Goal: Navigation & Orientation: Find specific page/section

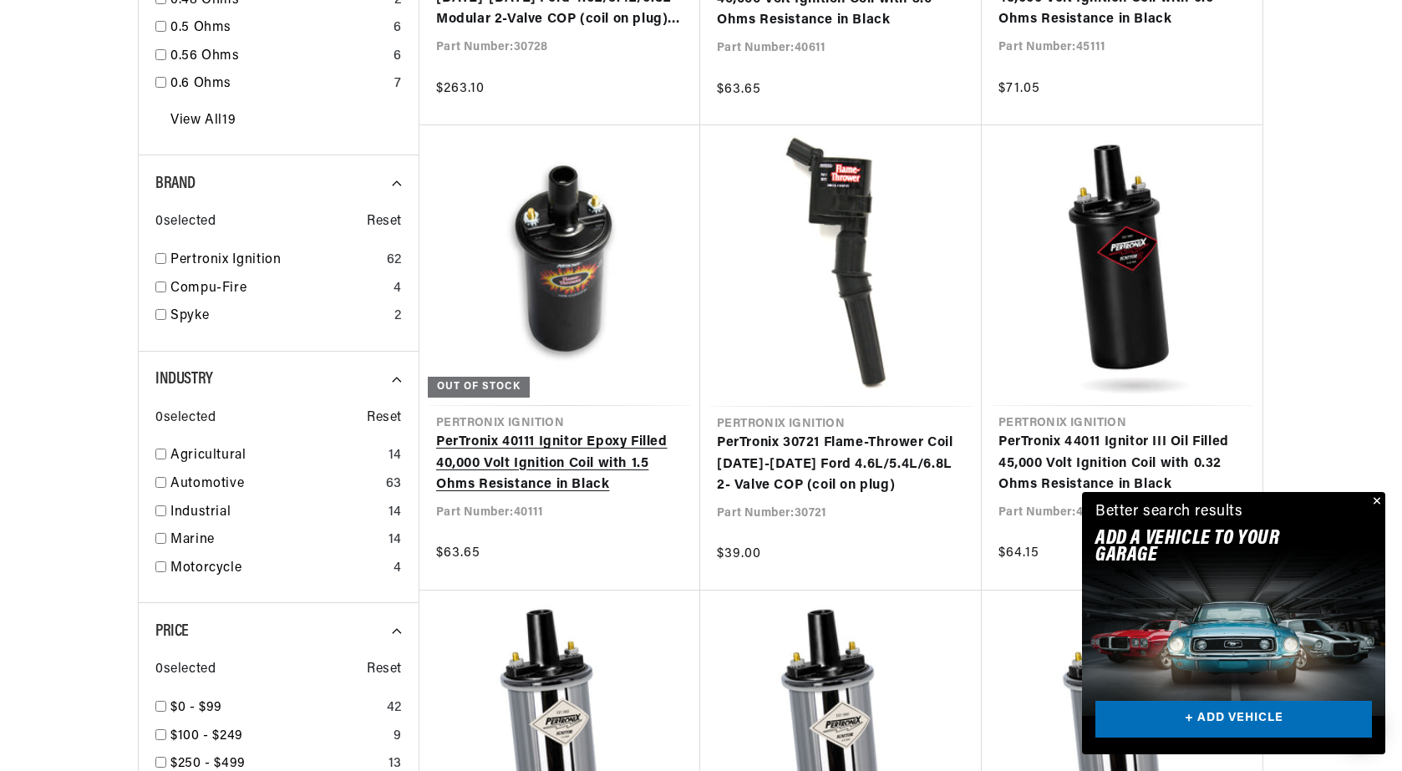
scroll to position [0, 506]
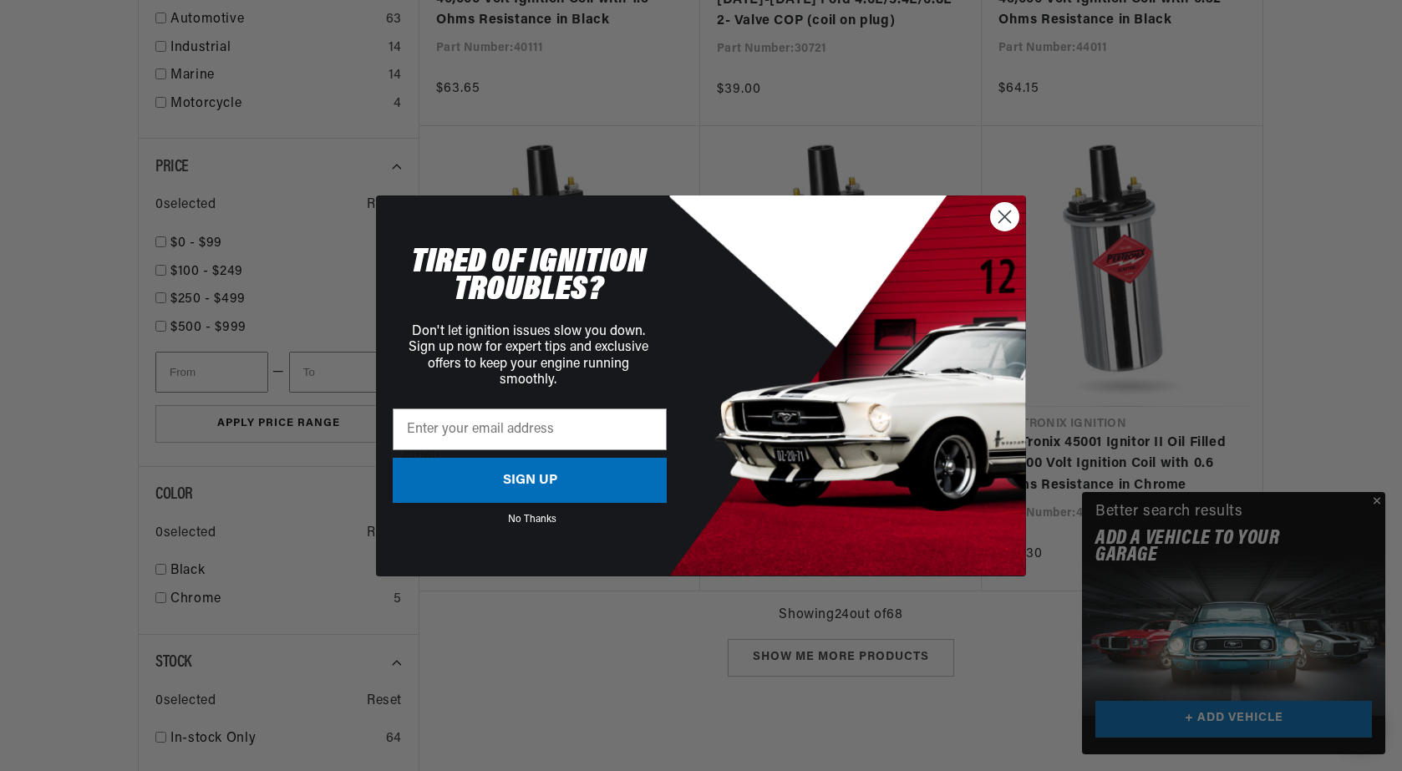
scroll to position [2089, 0]
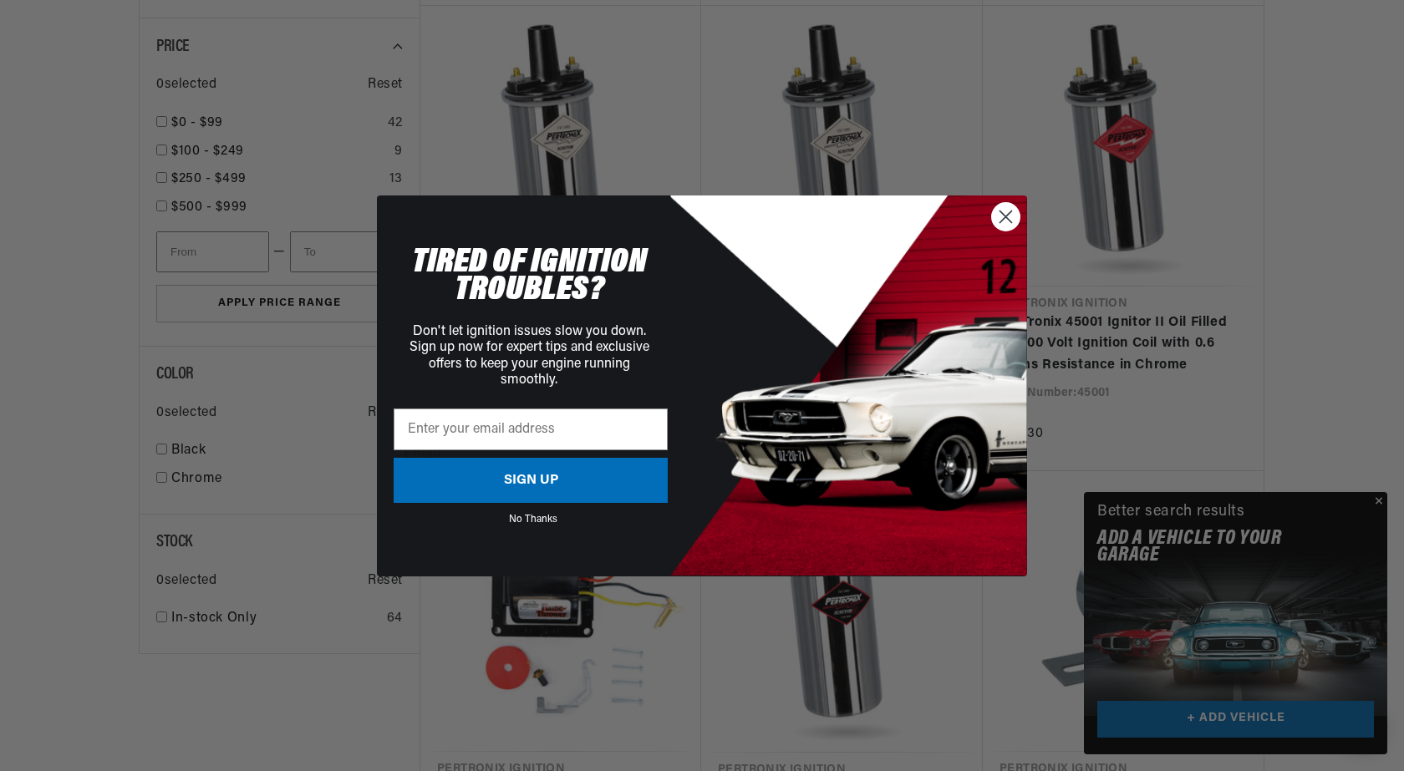
click at [1001, 221] on icon "Close dialog" at bounding box center [1006, 217] width 12 height 12
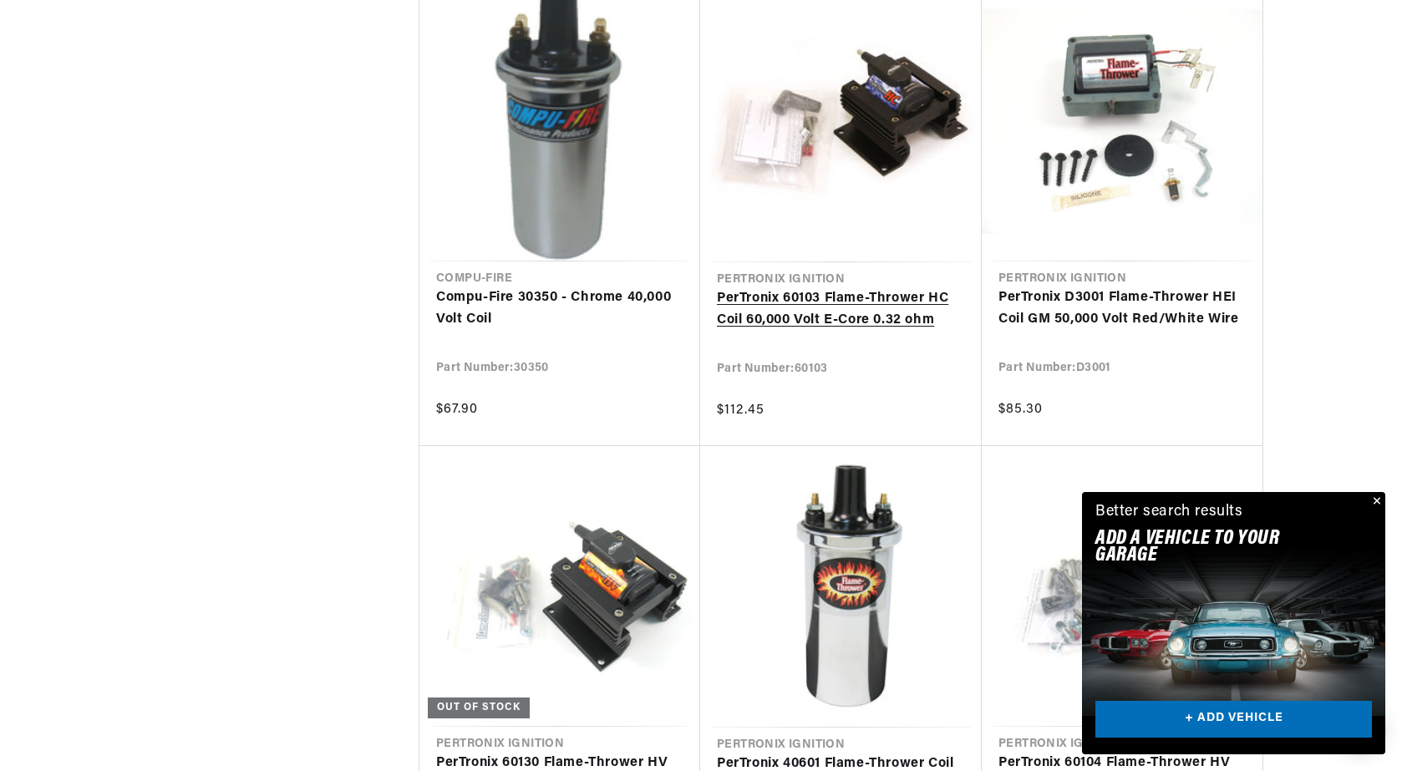
scroll to position [0, 506]
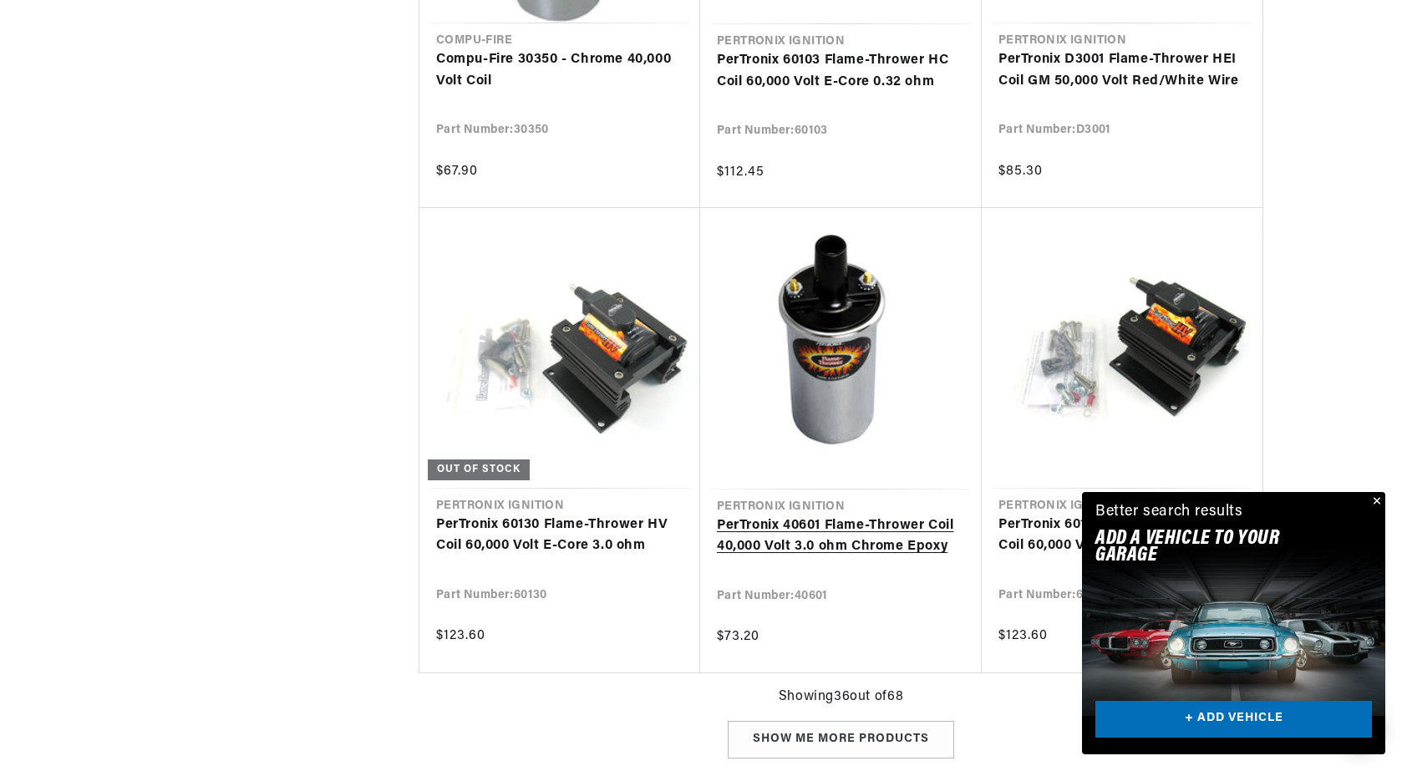
scroll to position [3844, 0]
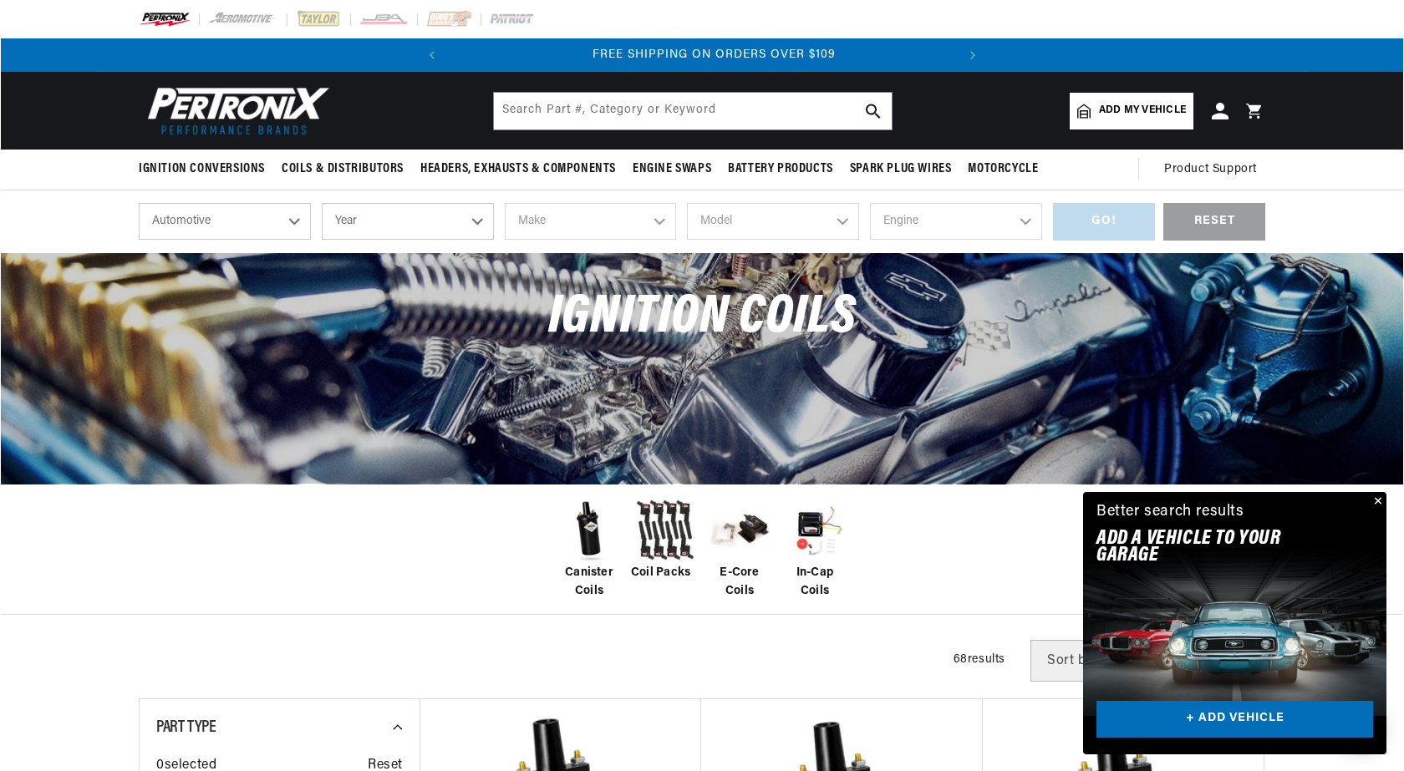
scroll to position [0, 506]
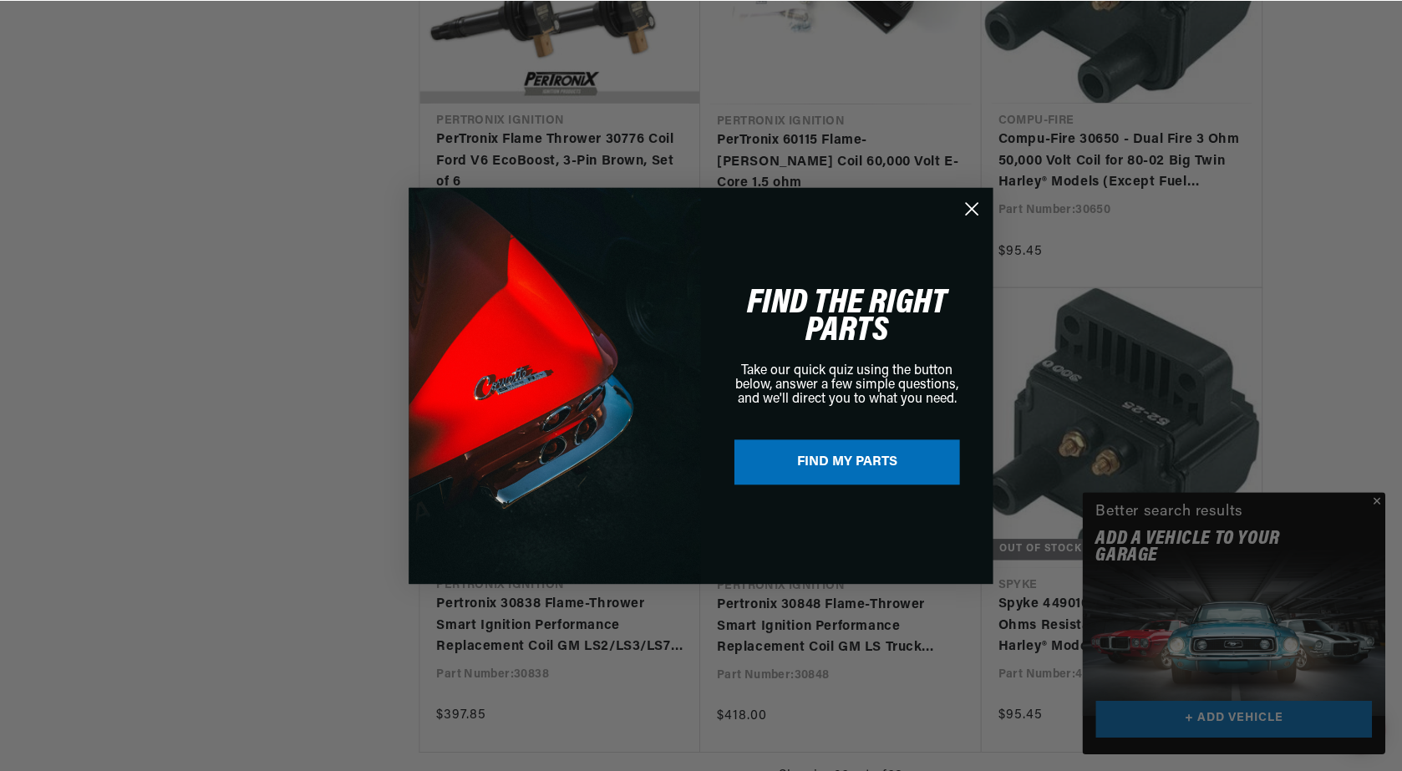
scroll to position [5580, 0]
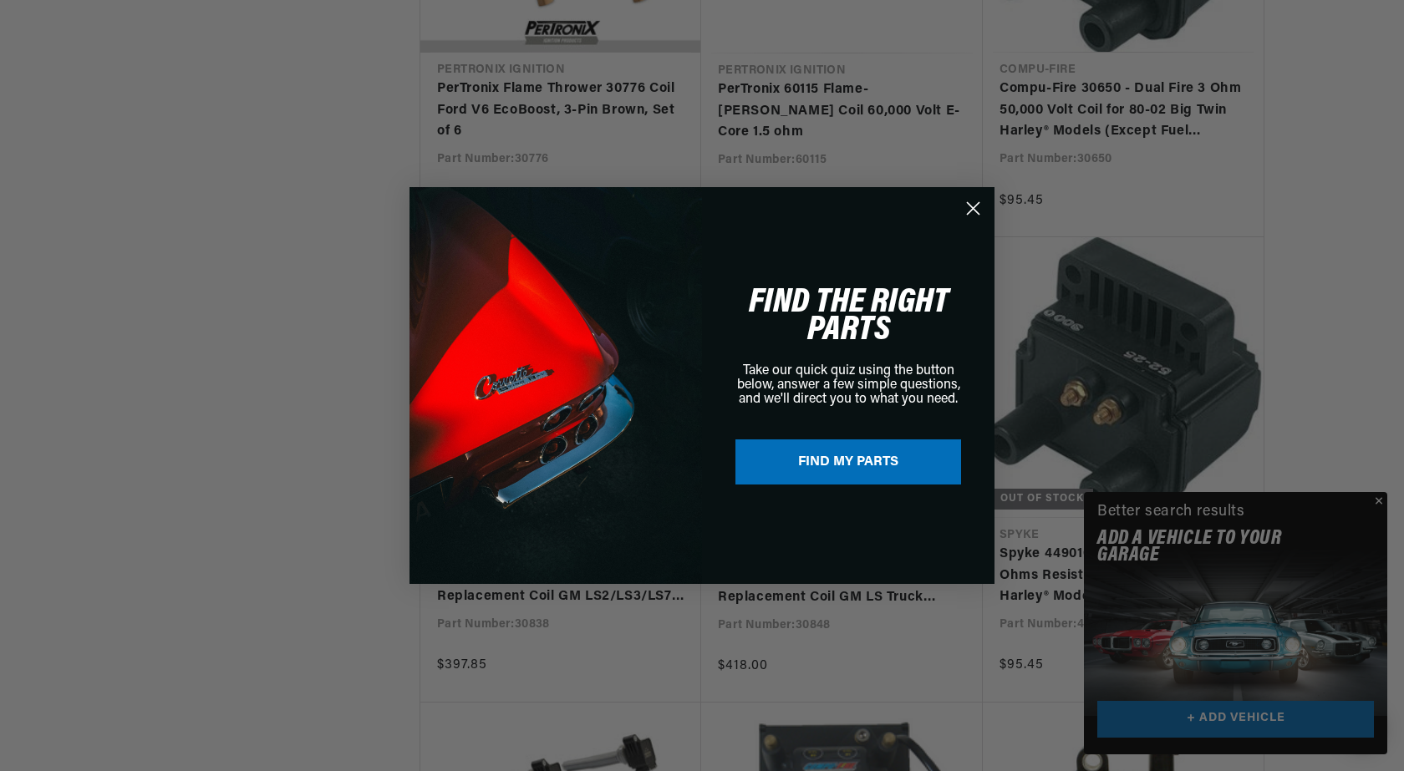
click at [979, 203] on icon "Close dialog" at bounding box center [974, 209] width 12 height 12
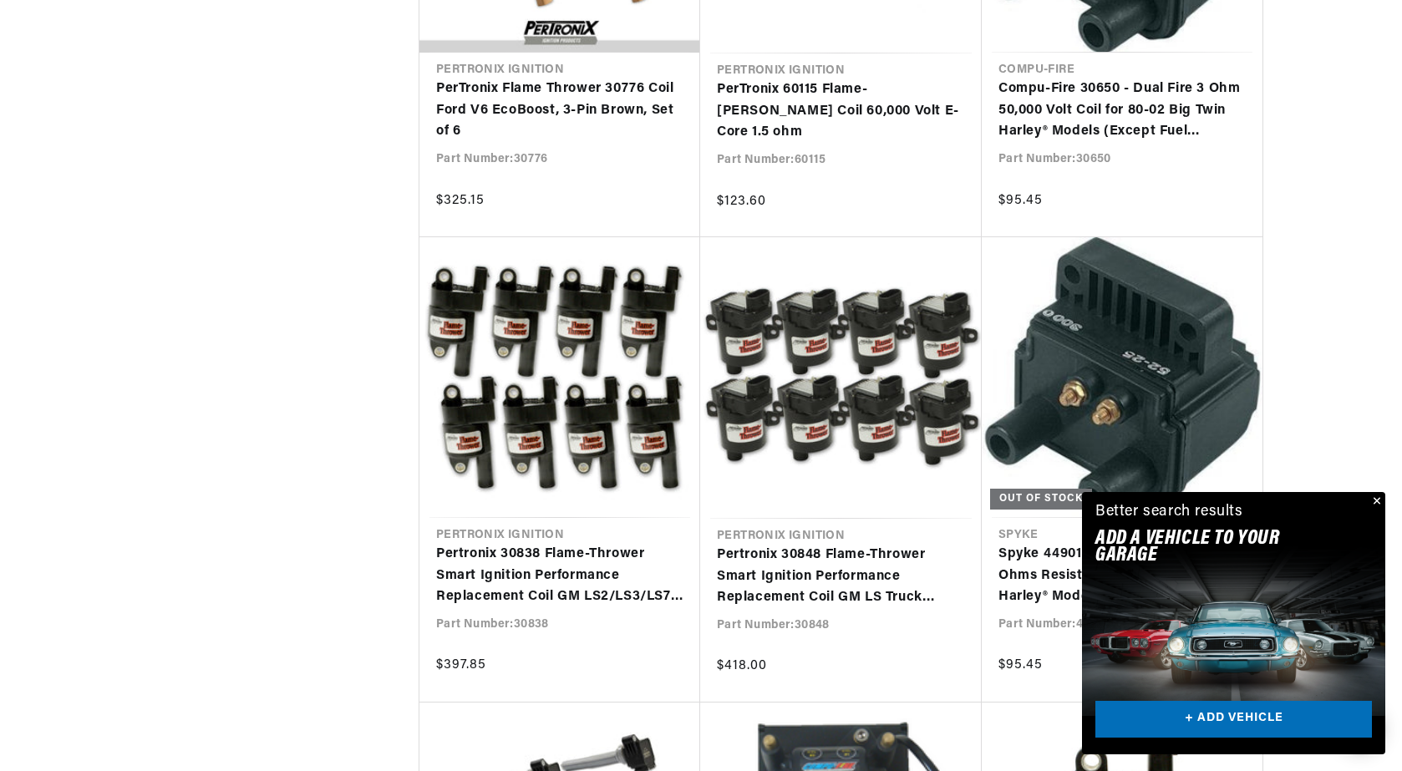
scroll to position [5566, 0]
